Goal: Task Accomplishment & Management: Manage account settings

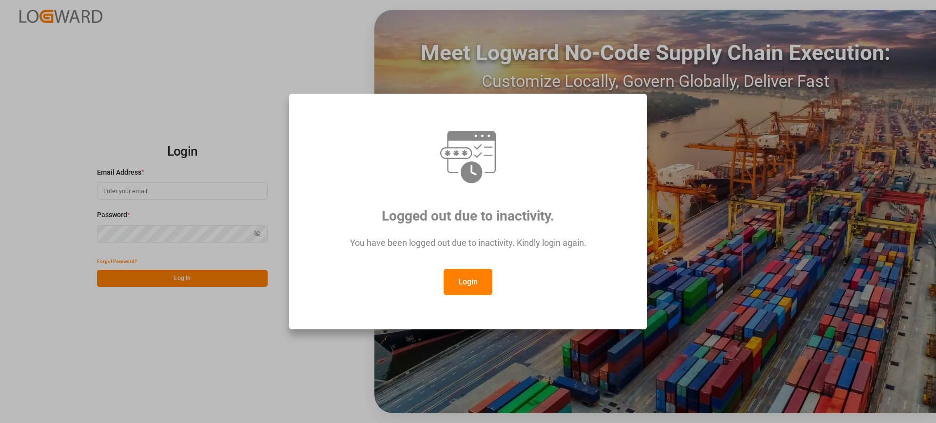
type input "[EMAIL_ADDRESS][PERSON_NAME][DOMAIN_NAME]"
click at [466, 289] on button "Login" at bounding box center [468, 282] width 49 height 26
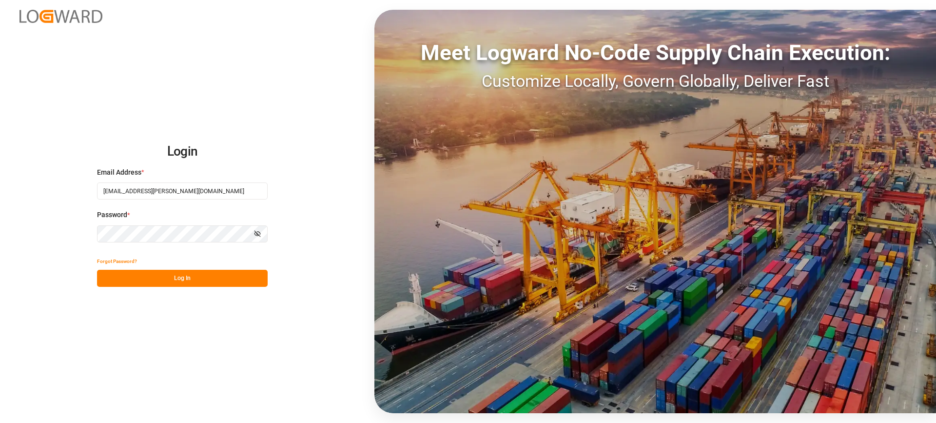
click at [214, 281] on button "Log In" at bounding box center [182, 278] width 171 height 17
